Goal: Navigation & Orientation: Understand site structure

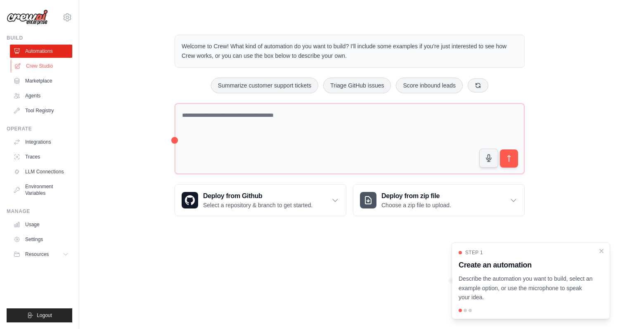
click at [28, 59] on link "Crew Studio" at bounding box center [42, 65] width 62 height 13
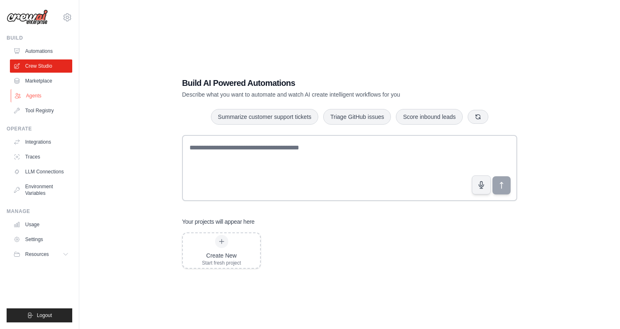
click at [34, 94] on link "Agents" at bounding box center [42, 95] width 62 height 13
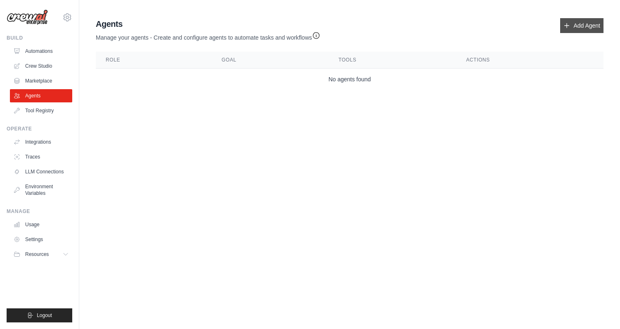
click at [565, 19] on link "Add Agent" at bounding box center [581, 25] width 43 height 15
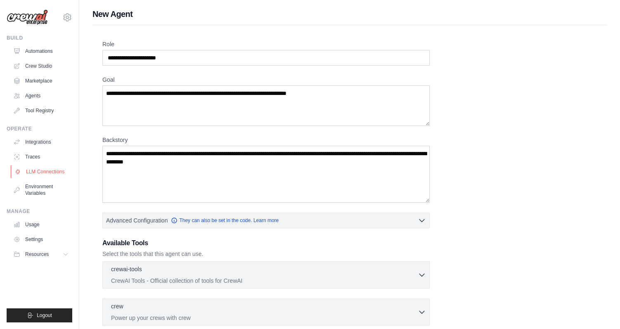
click at [59, 168] on link "LLM Connections" at bounding box center [42, 171] width 62 height 13
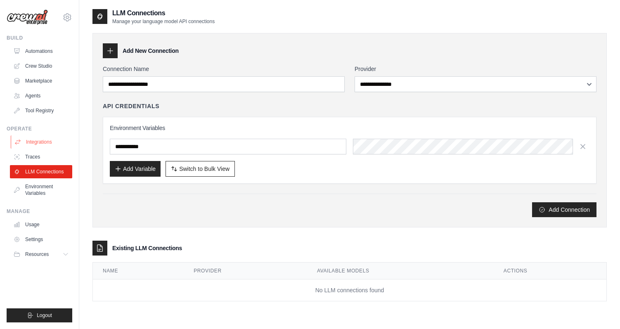
click at [44, 140] on link "Integrations" at bounding box center [42, 141] width 62 height 13
